Goal: Task Accomplishment & Management: Use online tool/utility

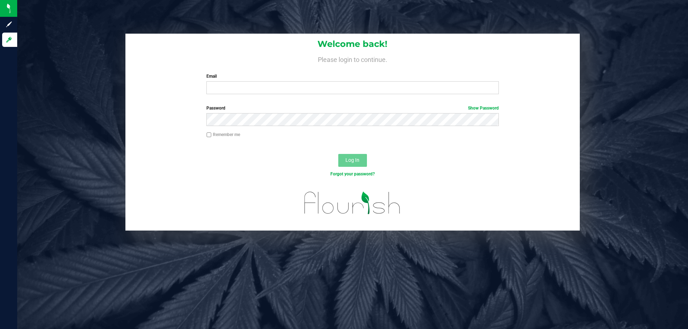
click at [226, 81] on div "Email Required Please format your email correctly." at bounding box center [352, 83] width 303 height 21
click at [226, 84] on input "Email" at bounding box center [352, 87] width 292 height 13
type input "[EMAIL_ADDRESS][DOMAIN_NAME]"
click at [338, 154] on button "Log In" at bounding box center [352, 160] width 29 height 13
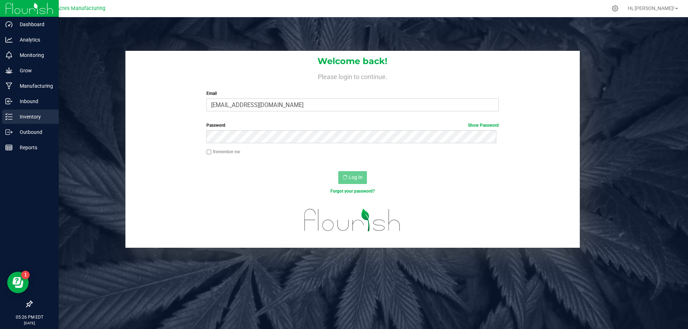
click at [28, 121] on div "Inventory" at bounding box center [30, 117] width 57 height 14
click at [33, 113] on p "Inventory" at bounding box center [34, 116] width 43 height 9
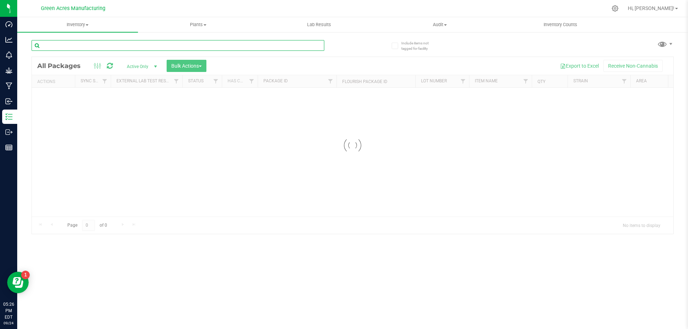
click at [69, 45] on input "text" at bounding box center [178, 45] width 293 height 11
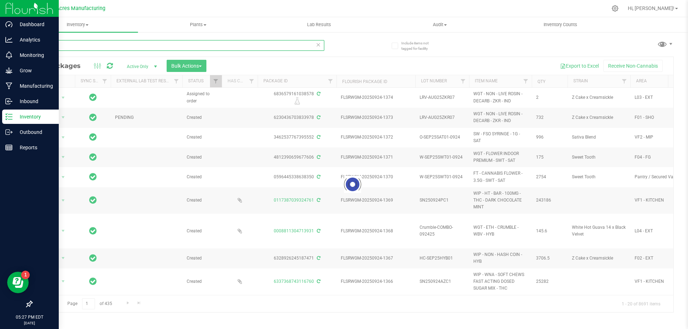
type input "916-276"
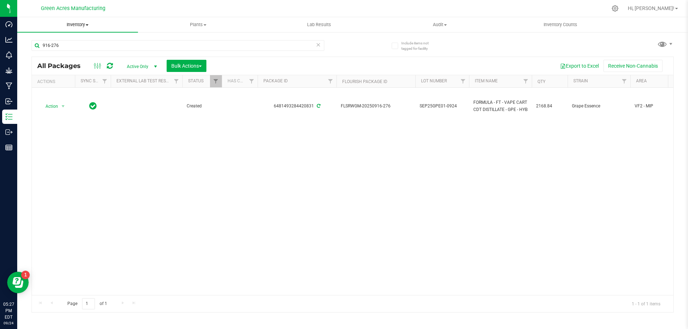
click at [88, 27] on span "Inventory" at bounding box center [77, 24] width 121 height 6
click at [63, 89] on span "From bill of materials" at bounding box center [49, 86] width 65 height 6
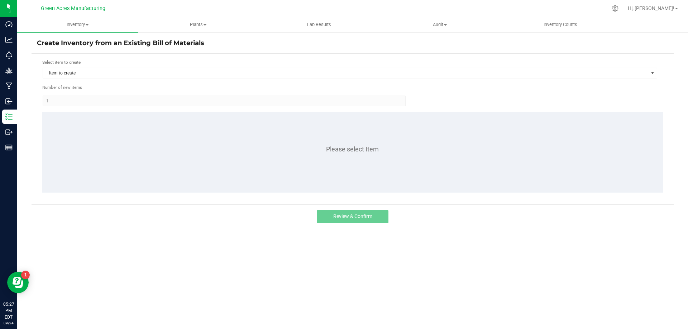
click at [187, 79] on div "Item to create" at bounding box center [349, 72] width 615 height 11
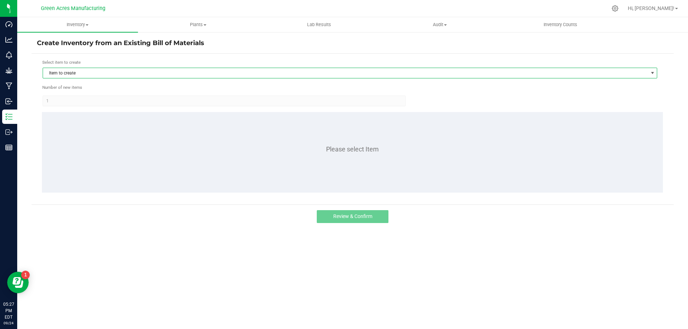
click at [190, 76] on span "Item to create" at bounding box center [345, 73] width 605 height 10
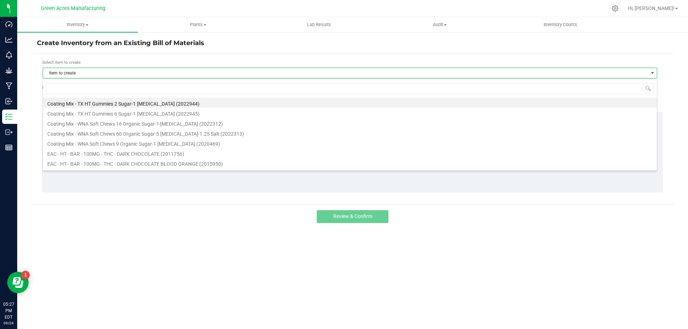
scroll to position [11, 614]
type input "gpe"
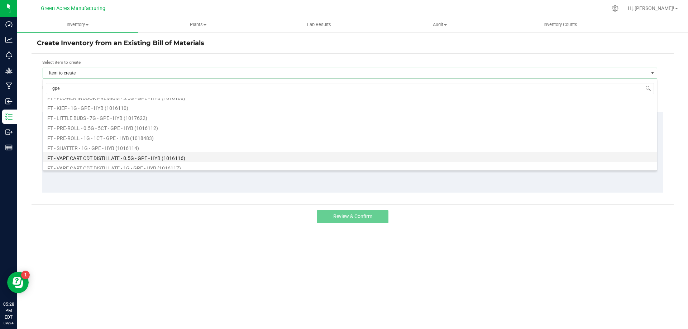
scroll to position [72, 0]
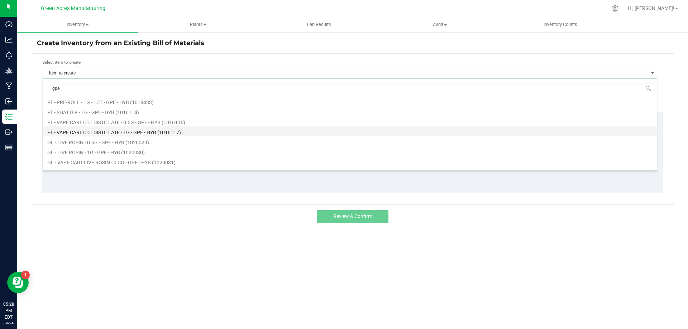
click at [173, 133] on li "FT - VAPE CART CDT DISTILLATE - 1G - GPE - HYB (1016117)" at bounding box center [350, 131] width 614 height 10
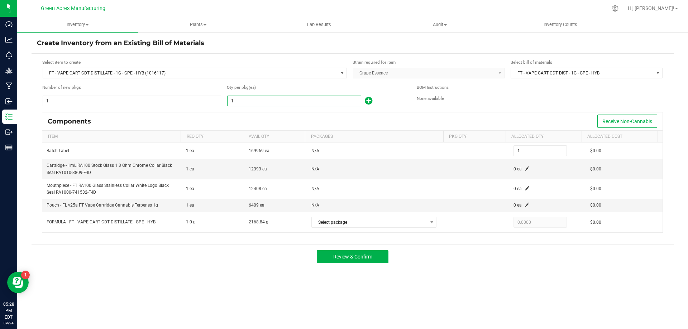
click at [265, 104] on input "1" at bounding box center [293, 101] width 133 height 10
click at [252, 99] on input "1" at bounding box center [293, 101] width 133 height 10
type input "13"
type input "138"
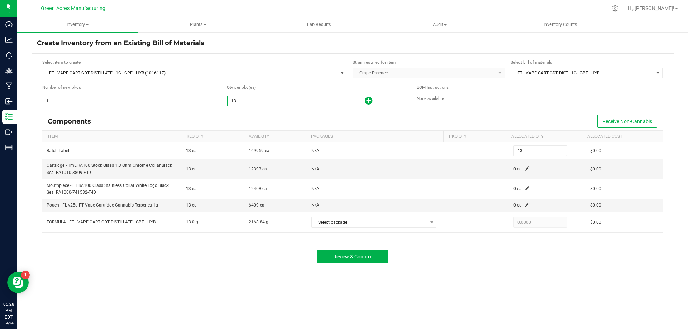
type input "138"
type input "1381"
type input "1,381"
click at [252, 99] on input "1381" at bounding box center [293, 101] width 133 height 10
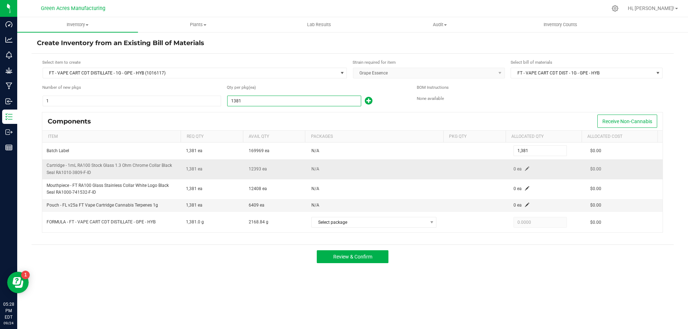
type input "1,381"
drag, startPoint x: 526, startPoint y: 170, endPoint x: 523, endPoint y: 168, distance: 3.9
click at [524, 169] on td "0 ea" at bounding box center [547, 169] width 77 height 20
click at [525, 168] on span at bounding box center [527, 169] width 4 height 4
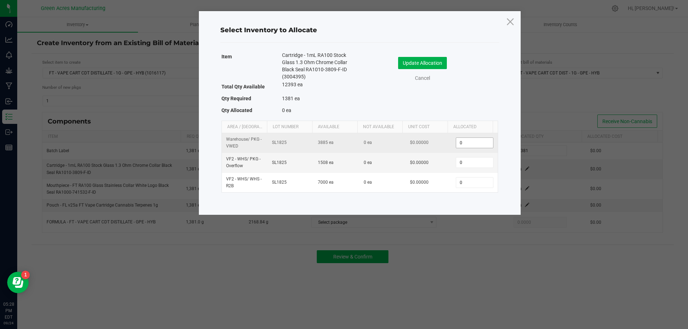
click at [461, 145] on input "0" at bounding box center [474, 143] width 37 height 10
paste input "1381"
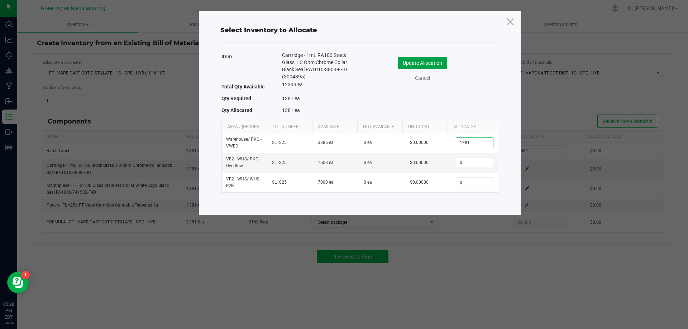
type input "1,381"
click at [438, 64] on button "Update Allocation" at bounding box center [422, 63] width 49 height 12
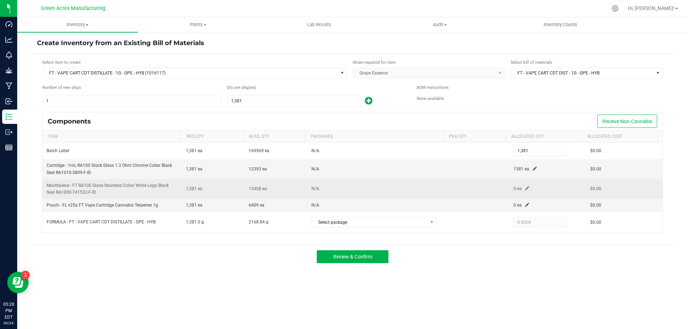
click at [525, 187] on span at bounding box center [527, 188] width 4 height 4
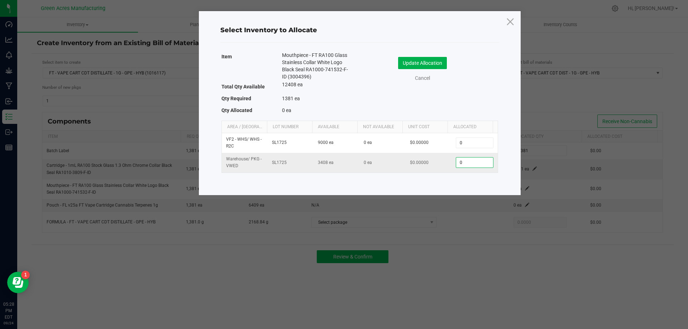
click at [457, 162] on input "0" at bounding box center [474, 163] width 37 height 10
paste input "1381"
type input "1,381"
click at [411, 68] on button "Update Allocation" at bounding box center [422, 63] width 49 height 12
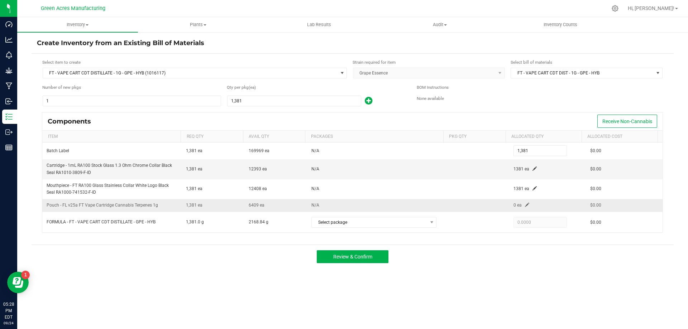
click at [526, 203] on td "0 ea" at bounding box center [547, 205] width 77 height 13
click at [524, 203] on td "0 ea" at bounding box center [547, 205] width 77 height 13
click at [525, 203] on span at bounding box center [527, 205] width 4 height 4
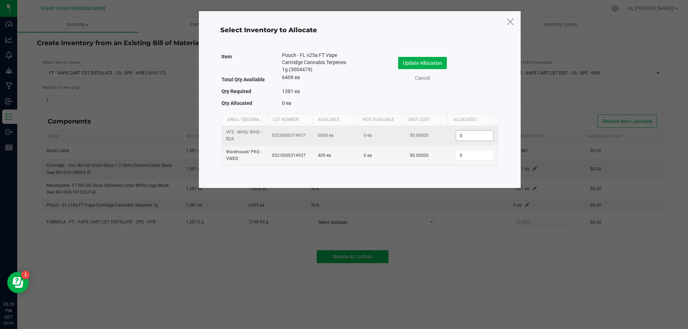
click at [472, 137] on input "0" at bounding box center [474, 136] width 37 height 10
paste input "1381"
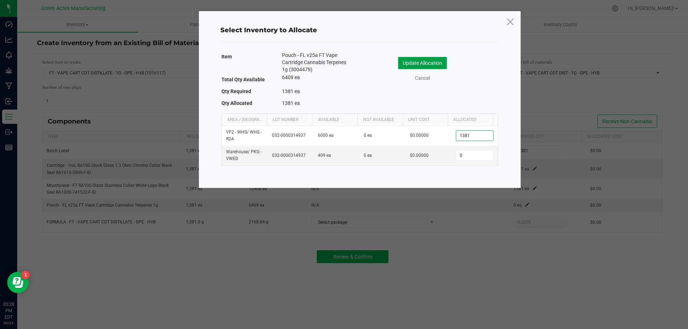
type input "1,381"
click at [440, 63] on button "Update Allocation" at bounding box center [422, 63] width 49 height 12
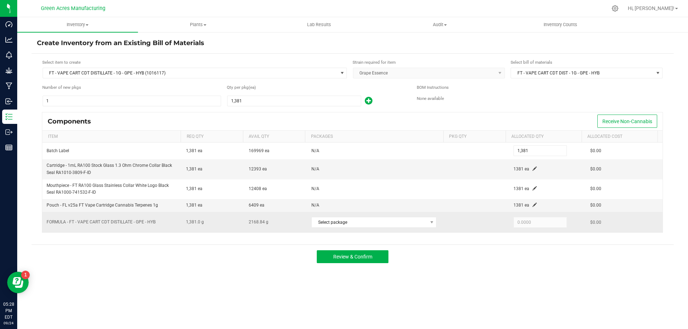
click at [434, 222] on div "Select package" at bounding box center [376, 222] width 131 height 15
click at [423, 223] on span "Select package" at bounding box center [369, 222] width 115 height 10
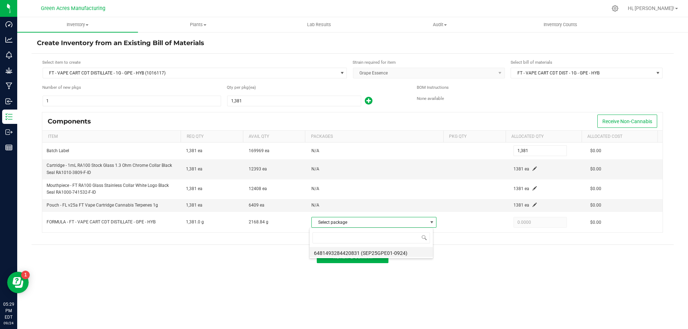
click at [377, 254] on li "6481493284420831 (SEP25GPE01-0924)" at bounding box center [371, 252] width 123 height 10
type input "1,381.0000"
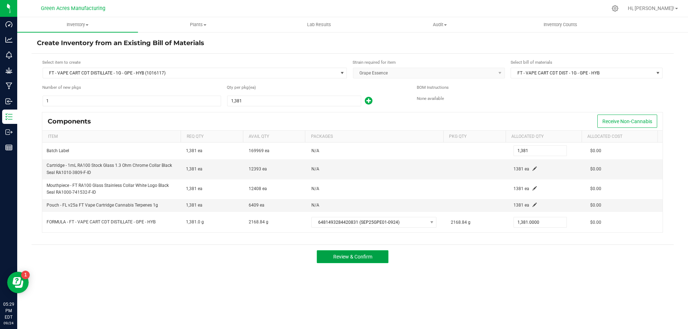
click at [345, 261] on button "Review & Confirm" at bounding box center [353, 256] width 72 height 13
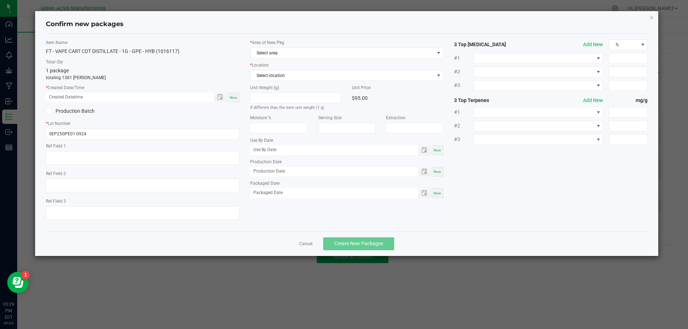
click at [241, 99] on div "Item Name FT - VAPE CART CDT DISTILLATE - 1G - GPE - HYB (1016117) Total Qty 1 …" at bounding box center [142, 132] width 204 height 186
click at [234, 100] on div "Now" at bounding box center [233, 98] width 11 height 10
type input "09/24/2025 05:29 PM"
click at [371, 58] on span "Select area" at bounding box center [342, 53] width 184 height 10
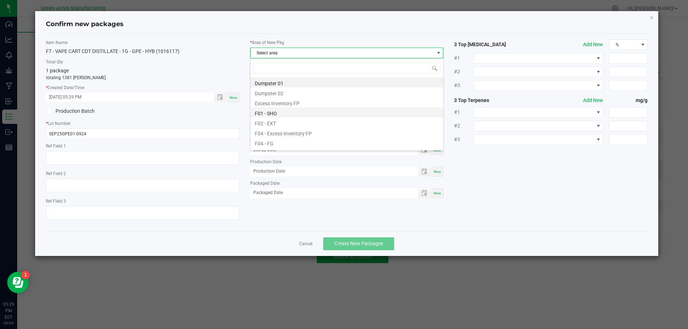
scroll to position [11, 193]
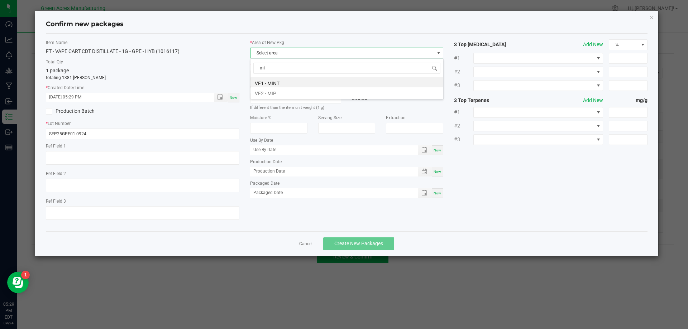
type input "mip"
click at [279, 82] on li "VF2 - MIP" at bounding box center [346, 82] width 193 height 10
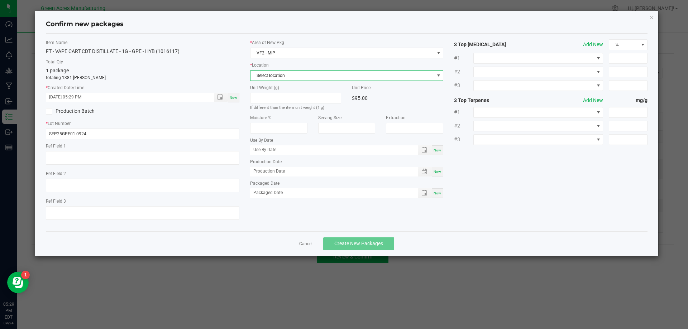
click at [294, 72] on span "Select location" at bounding box center [342, 76] width 184 height 10
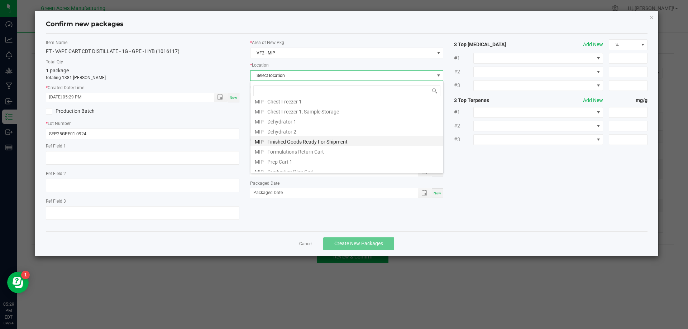
scroll to position [36, 0]
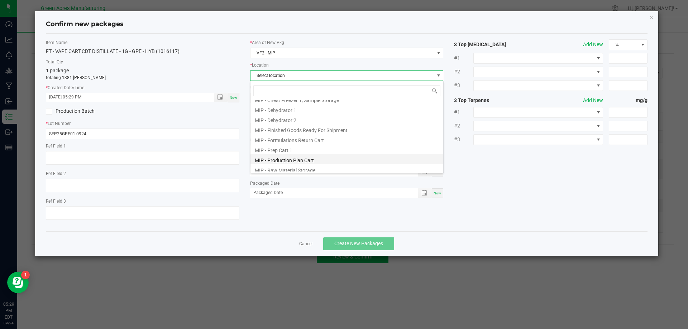
click at [320, 162] on li "MIP - Production Plan Cart" at bounding box center [346, 159] width 193 height 10
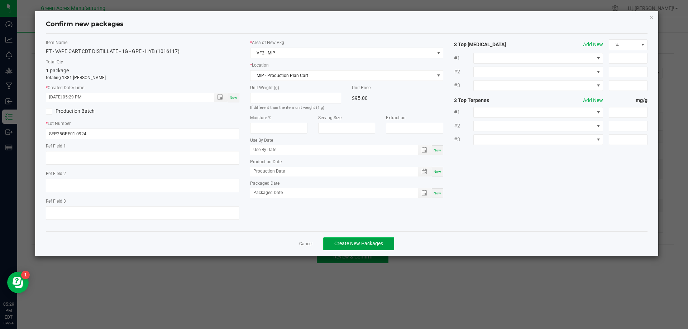
click at [365, 243] on span "Create New Packages" at bounding box center [358, 244] width 49 height 6
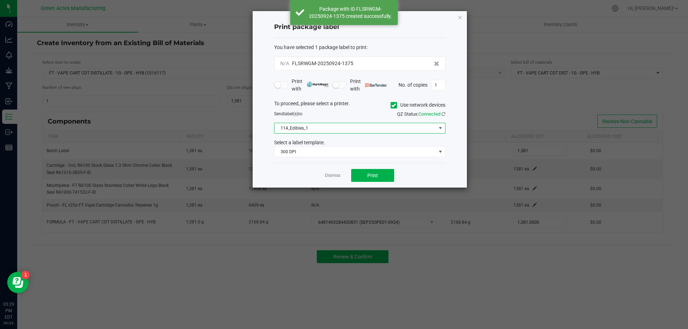
click at [344, 124] on span "114_Edibles_1" at bounding box center [355, 128] width 162 height 10
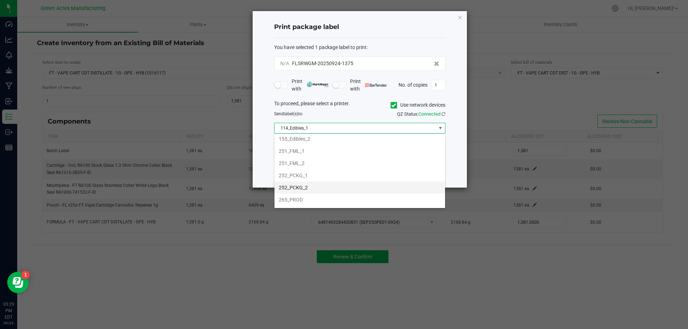
scroll to position [72, 0]
click at [310, 178] on li "252_PCKG_2" at bounding box center [359, 179] width 171 height 12
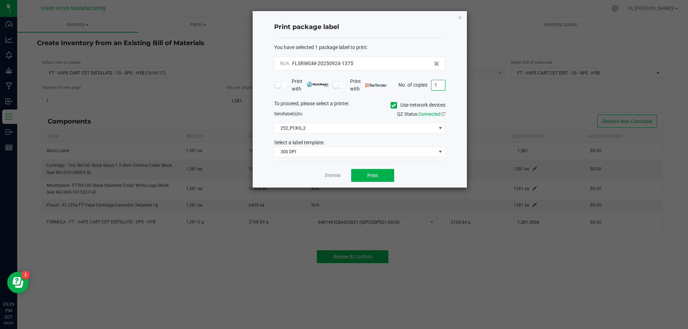
click at [434, 83] on input "1" at bounding box center [438, 85] width 14 height 10
type input "2"
click at [381, 178] on button "Print" at bounding box center [372, 175] width 43 height 13
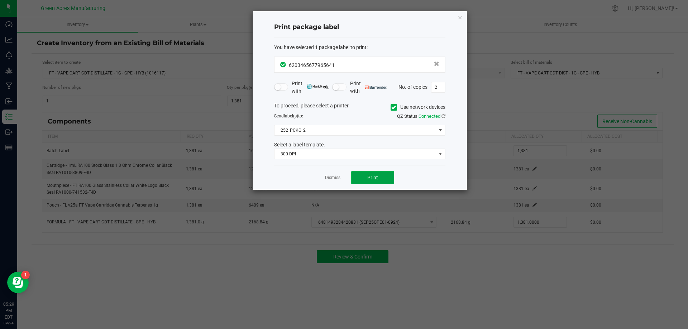
click at [373, 178] on span "Print" at bounding box center [372, 178] width 11 height 6
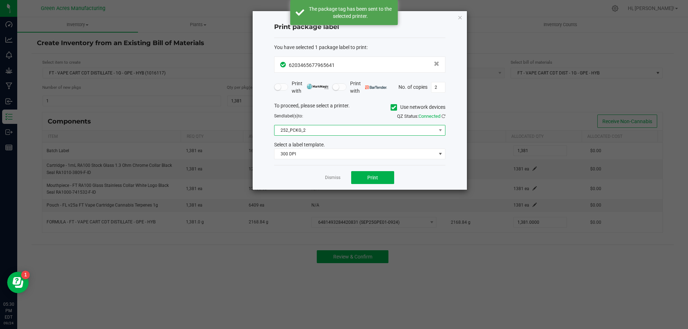
click at [367, 134] on span "252_PCKG_2" at bounding box center [355, 130] width 162 height 10
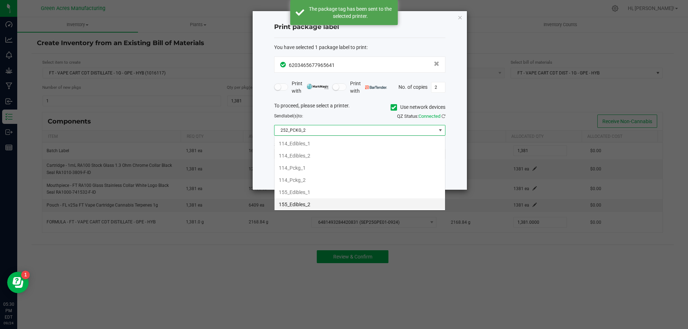
scroll to position [11, 171]
click at [343, 185] on li "252_PCKG_1" at bounding box center [359, 191] width 171 height 12
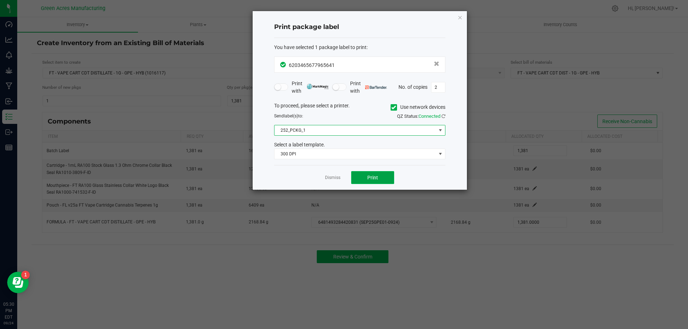
click at [366, 174] on button "Print" at bounding box center [372, 177] width 43 height 13
click at [456, 17] on div "Print package label You have selected 1 package label to print : 62034656779656…" at bounding box center [360, 100] width 214 height 179
click at [458, 17] on icon "button" at bounding box center [459, 17] width 5 height 9
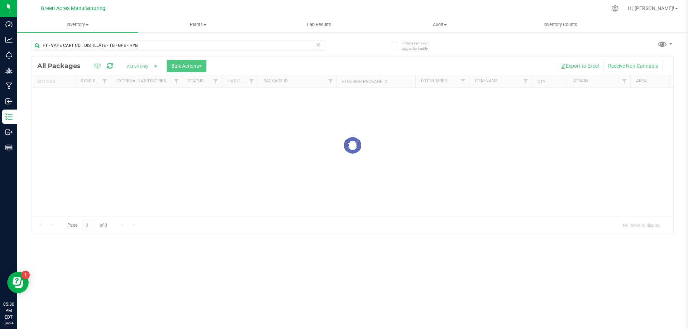
click at [149, 36] on div "FT - VAPE CART CDT DISTILLATE - 1G - GPE - HYB" at bounding box center [192, 45] width 321 height 23
click at [141, 47] on input "FT - VAPE CART CDT DISTILLATE - 1G - GPE - HYB" at bounding box center [178, 45] width 293 height 11
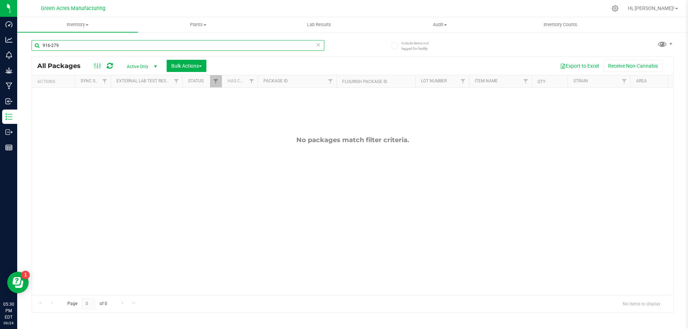
click at [220, 79] on div "Actions Sync Status External Lab Test Result Status Has COA Package ID Flourish…" at bounding box center [350, 81] width 636 height 12
type input "916-279"
click at [219, 79] on link "Filter" at bounding box center [216, 81] width 12 height 12
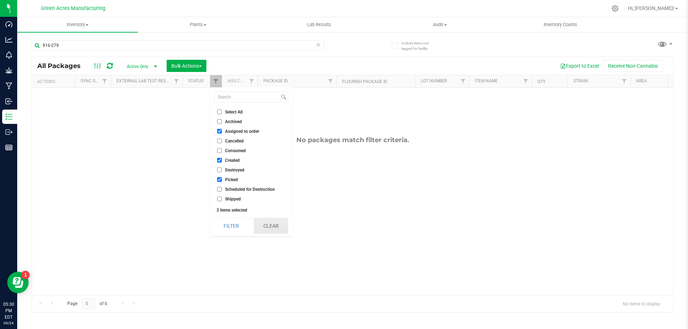
click at [263, 227] on button "Clear" at bounding box center [271, 226] width 34 height 16
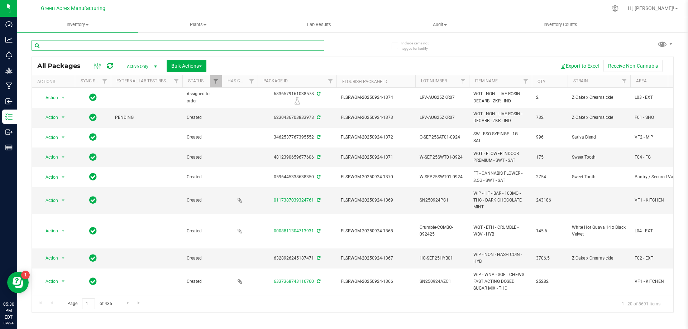
click at [148, 49] on input "text" at bounding box center [178, 45] width 293 height 11
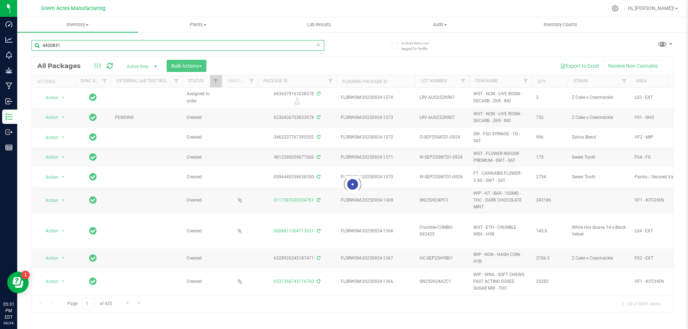
type input "4420831"
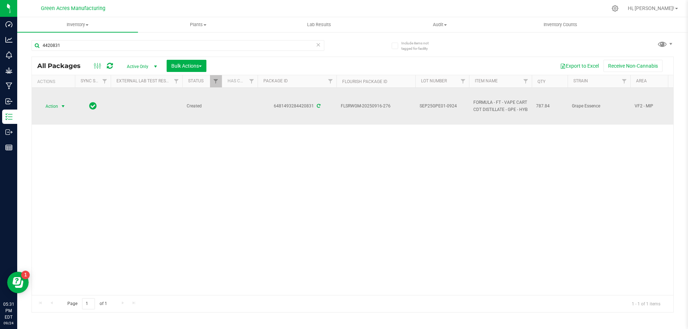
click at [45, 106] on span "Action" at bounding box center [48, 106] width 19 height 10
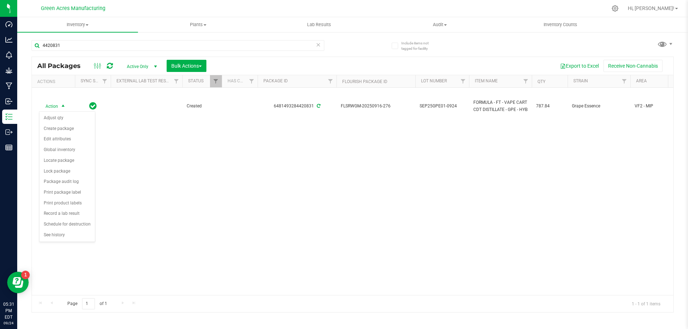
click at [190, 172] on div "Action Action Adjust qty Create package Edit attributes Global inventory Locate…" at bounding box center [352, 191] width 641 height 207
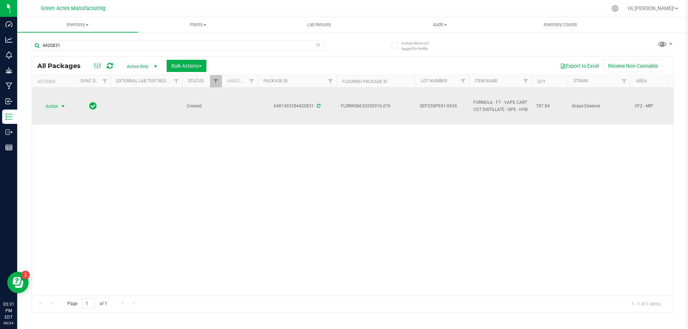
click at [61, 105] on span "select" at bounding box center [63, 107] width 6 height 6
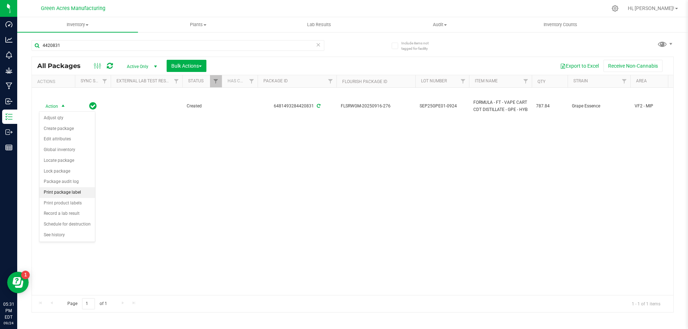
click at [74, 193] on li "Print package label" at bounding box center [67, 192] width 56 height 11
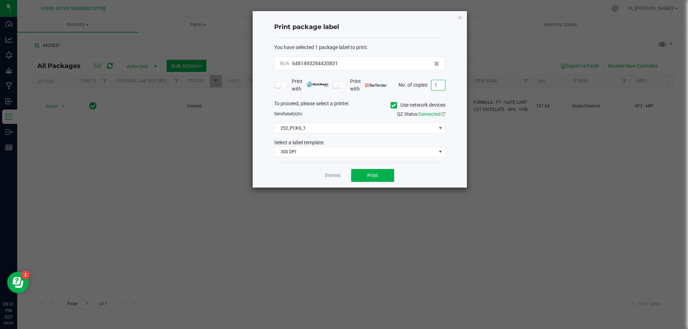
click at [439, 84] on input "1" at bounding box center [438, 85] width 14 height 10
type input "2"
click at [436, 130] on span at bounding box center [440, 128] width 9 height 10
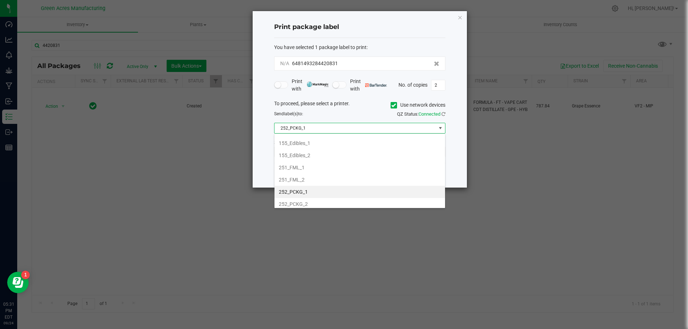
scroll to position [74, 0]
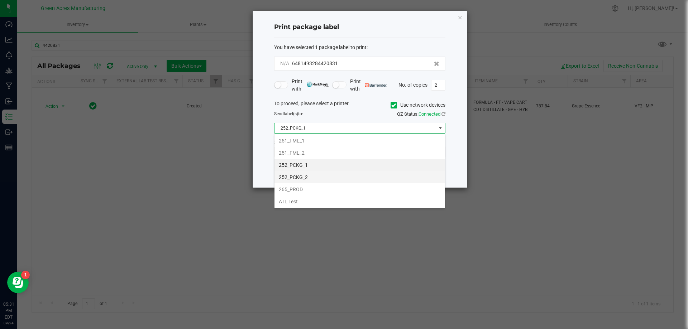
click at [334, 179] on li "252_PCKG_2" at bounding box center [359, 177] width 171 height 12
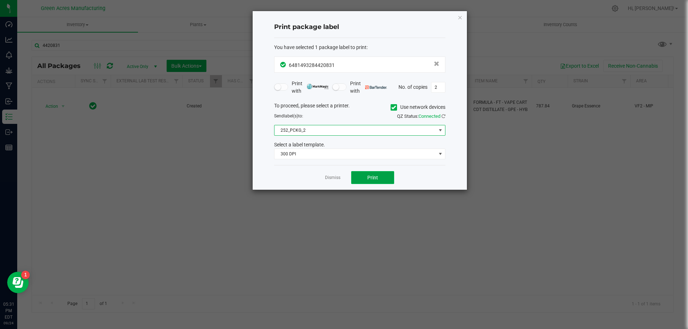
click at [380, 183] on button "Print" at bounding box center [372, 177] width 43 height 13
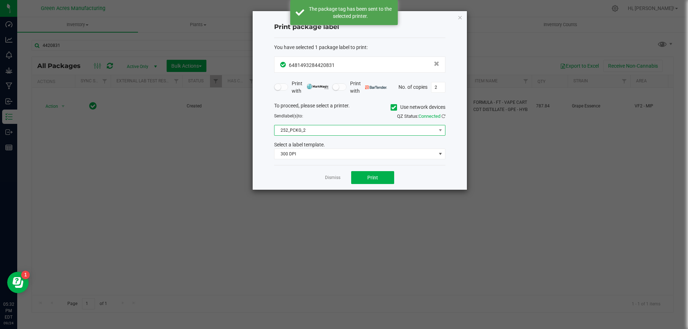
click at [383, 130] on span "252_PCKG_2" at bounding box center [355, 130] width 162 height 10
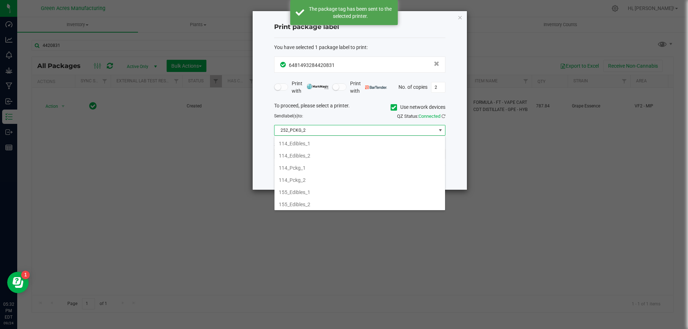
scroll to position [11, 171]
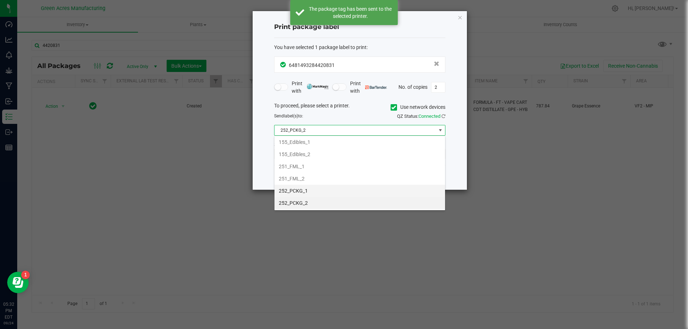
click at [369, 193] on li "252_PCKG_1" at bounding box center [359, 191] width 171 height 12
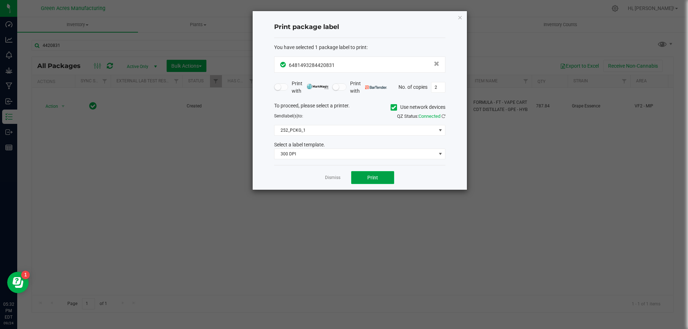
click at [382, 175] on button "Print" at bounding box center [372, 177] width 43 height 13
